Goal: Information Seeking & Learning: Compare options

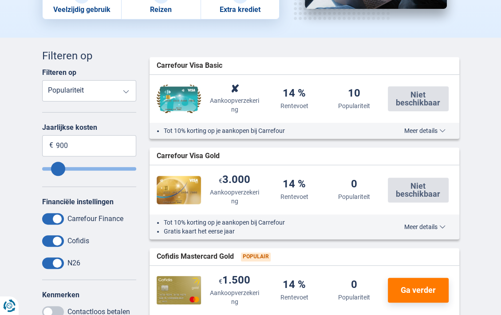
scroll to position [222, 0]
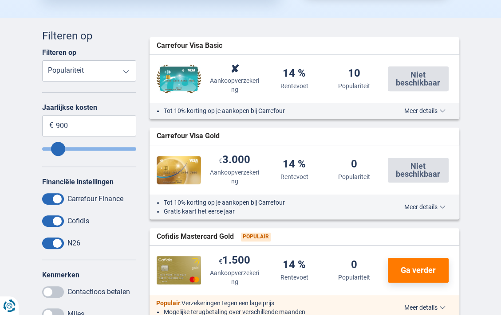
click at [123, 72] on select "Jaarlijkse kosten Aankoopverzekering Rentevoet Populariteit" at bounding box center [89, 70] width 94 height 21
click at [484, 30] on div "Sorteer Jaarlijkse kosten Aankoopverzekering Rentevoet Populariteit Filter Annu…" at bounding box center [250, 238] width 501 height 440
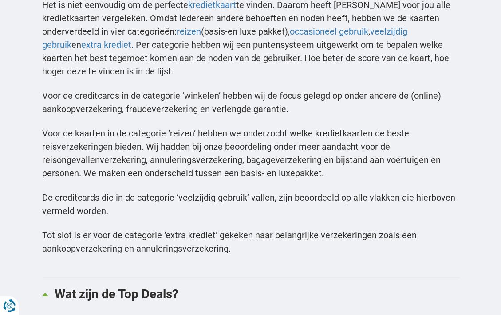
scroll to position [798, 0]
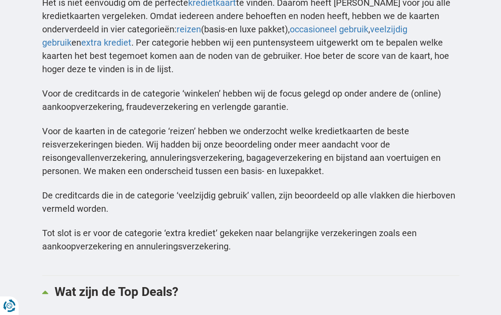
click at [339, 98] on p "Voor de creditcards in de categorie ‘winkelen’ hebben wij de focus gelegd op on…" at bounding box center [250, 100] width 417 height 27
click at [333, 96] on p "Voor de creditcards in de categorie ‘winkelen’ hebben wij de focus gelegd op on…" at bounding box center [250, 100] width 417 height 27
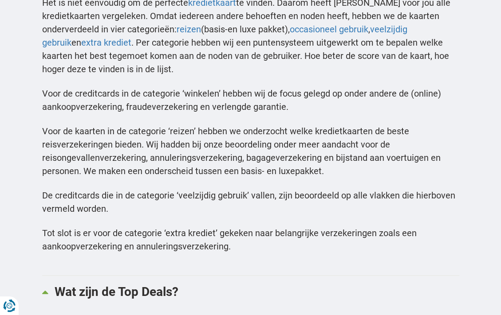
drag, startPoint x: 333, startPoint y: 96, endPoint x: 395, endPoint y: 95, distance: 61.7
click at [395, 95] on p "Voor de creditcards in de categorie ‘winkelen’ hebben wij de focus gelegd op on…" at bounding box center [250, 100] width 417 height 27
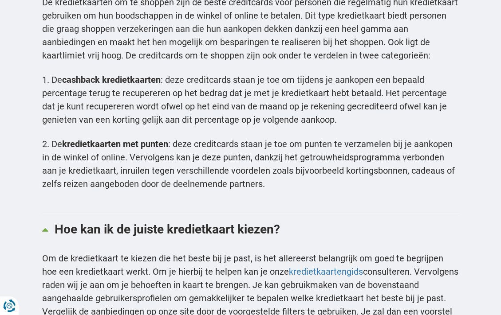
scroll to position [1996, 0]
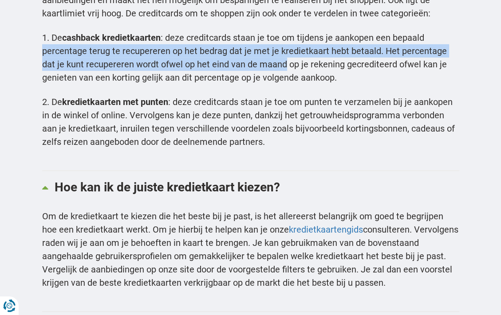
drag, startPoint x: 295, startPoint y: 41, endPoint x: 38, endPoint y: 39, distance: 257.3
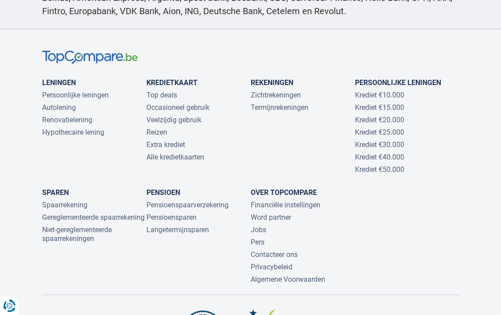
scroll to position [2440, 0]
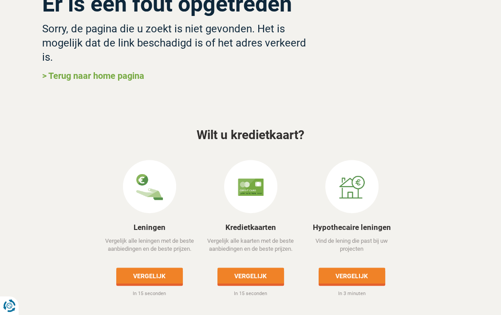
scroll to position [228, 0]
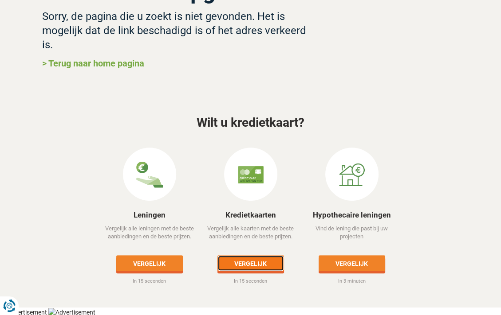
click at [243, 267] on link "Vergelijk" at bounding box center [250, 263] width 67 height 16
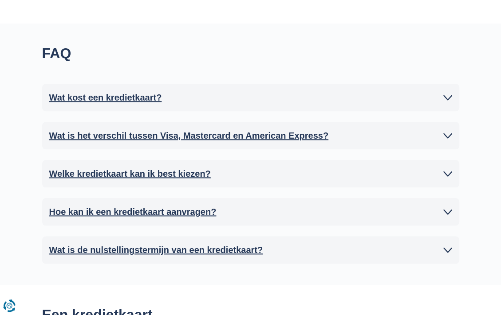
scroll to position [710, 0]
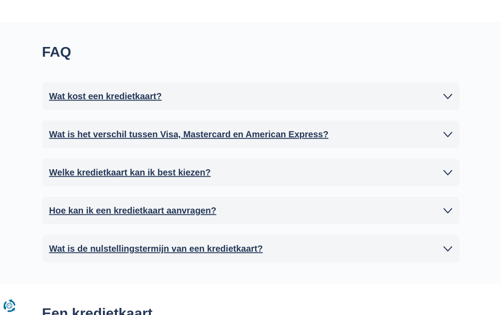
click at [213, 98] on link "Wat kost een kredietkaart?" at bounding box center [250, 96] width 403 height 13
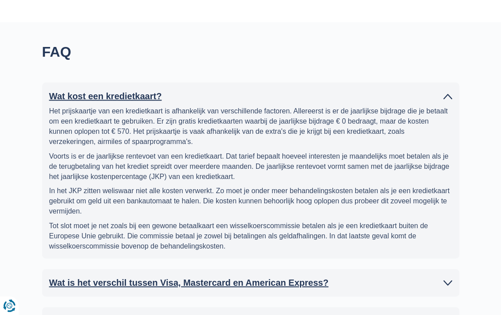
click at [211, 98] on link "Wat kost een kredietkaart?" at bounding box center [250, 96] width 403 height 13
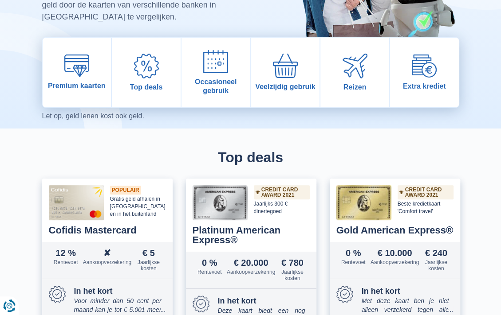
scroll to position [61, 0]
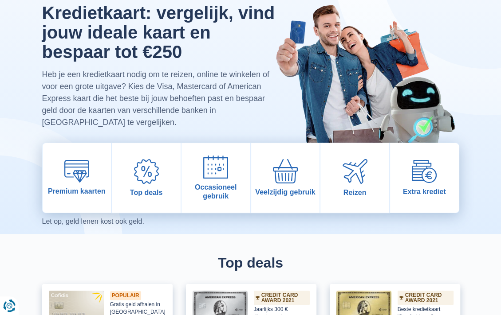
drag, startPoint x: 33, startPoint y: 118, endPoint x: 46, endPoint y: 39, distance: 79.1
